Goal: Complete application form

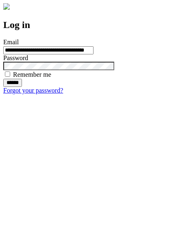
type input "**********"
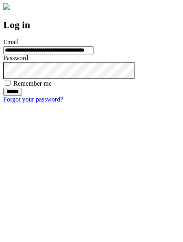
click at [22, 96] on input "******" at bounding box center [12, 92] width 19 height 8
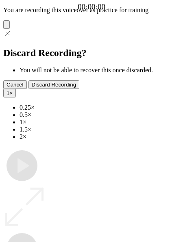
type input "**********"
